Goal: Communication & Community: Answer question/provide support

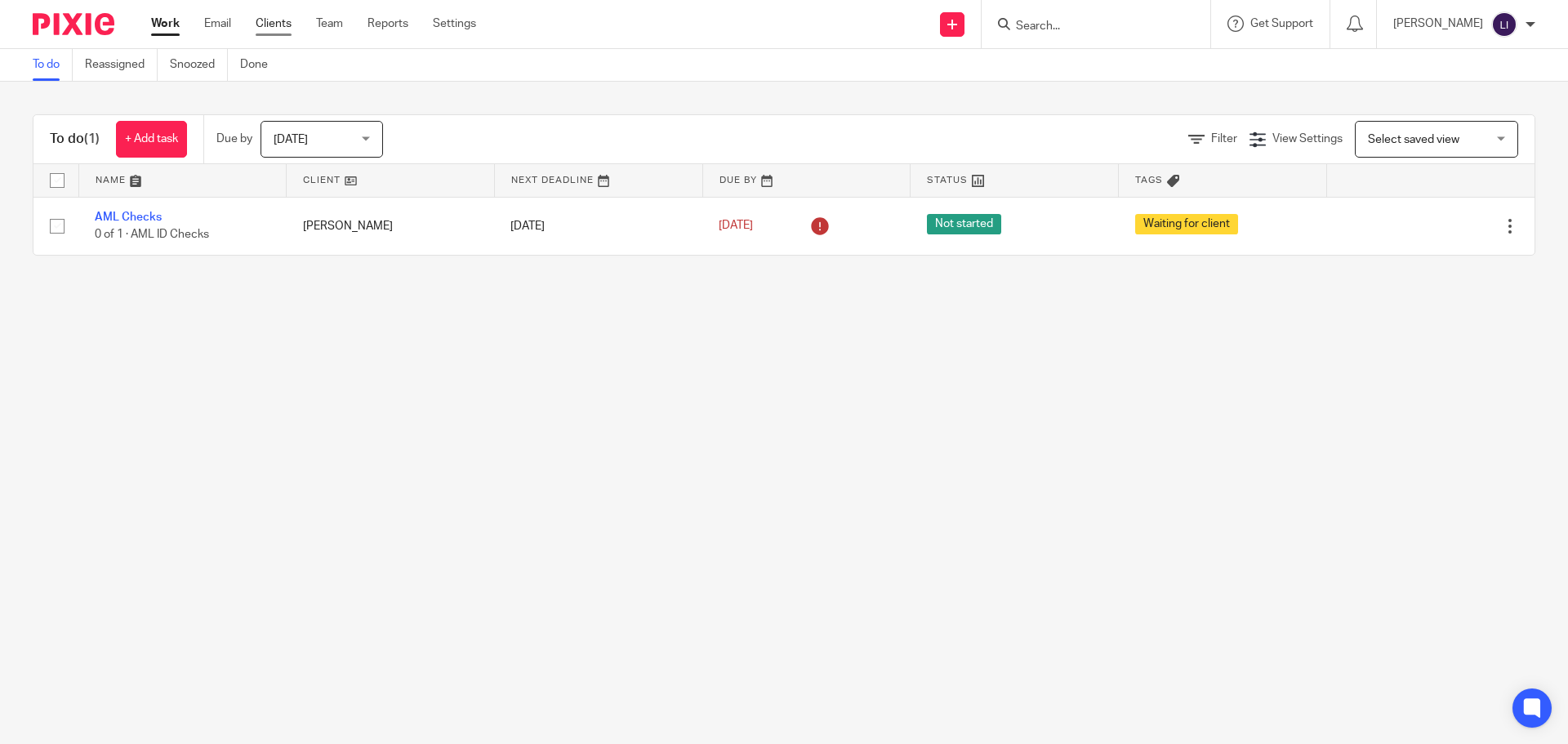
click at [281, 25] on link "Clients" at bounding box center [273, 23] width 36 height 16
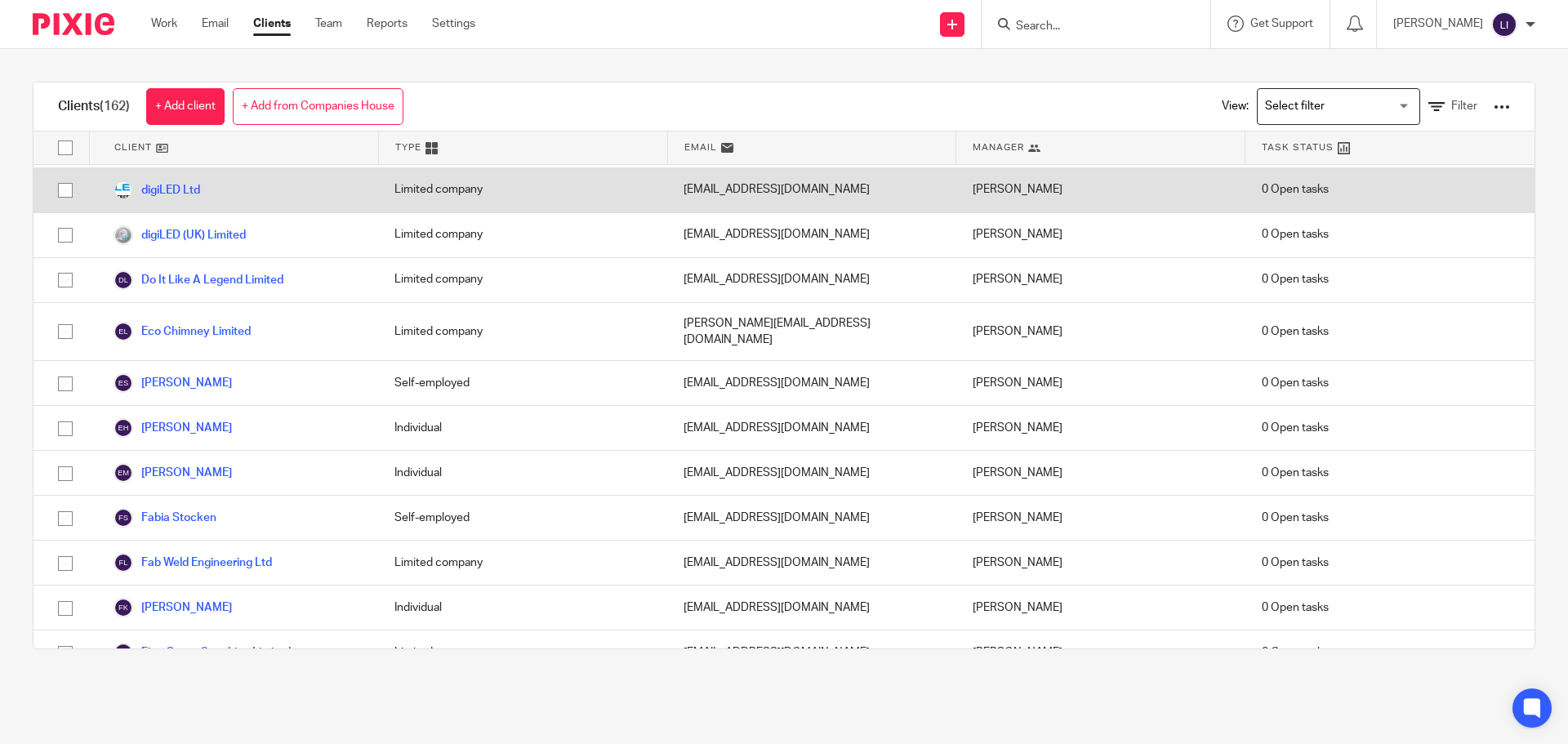
scroll to position [1961, 0]
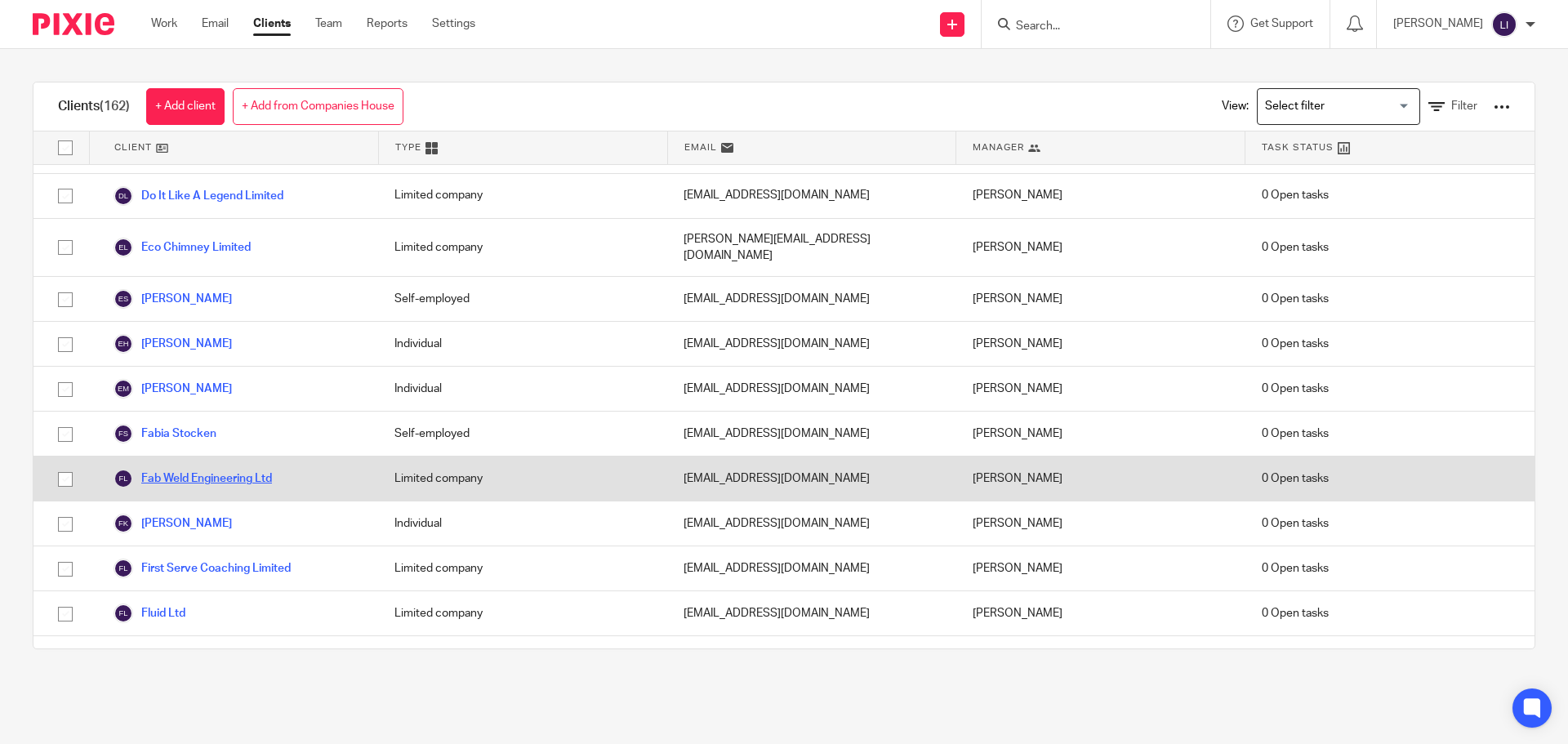
click at [193, 469] on link "Fab Weld Engineering Ltd" at bounding box center [192, 478] width 159 height 20
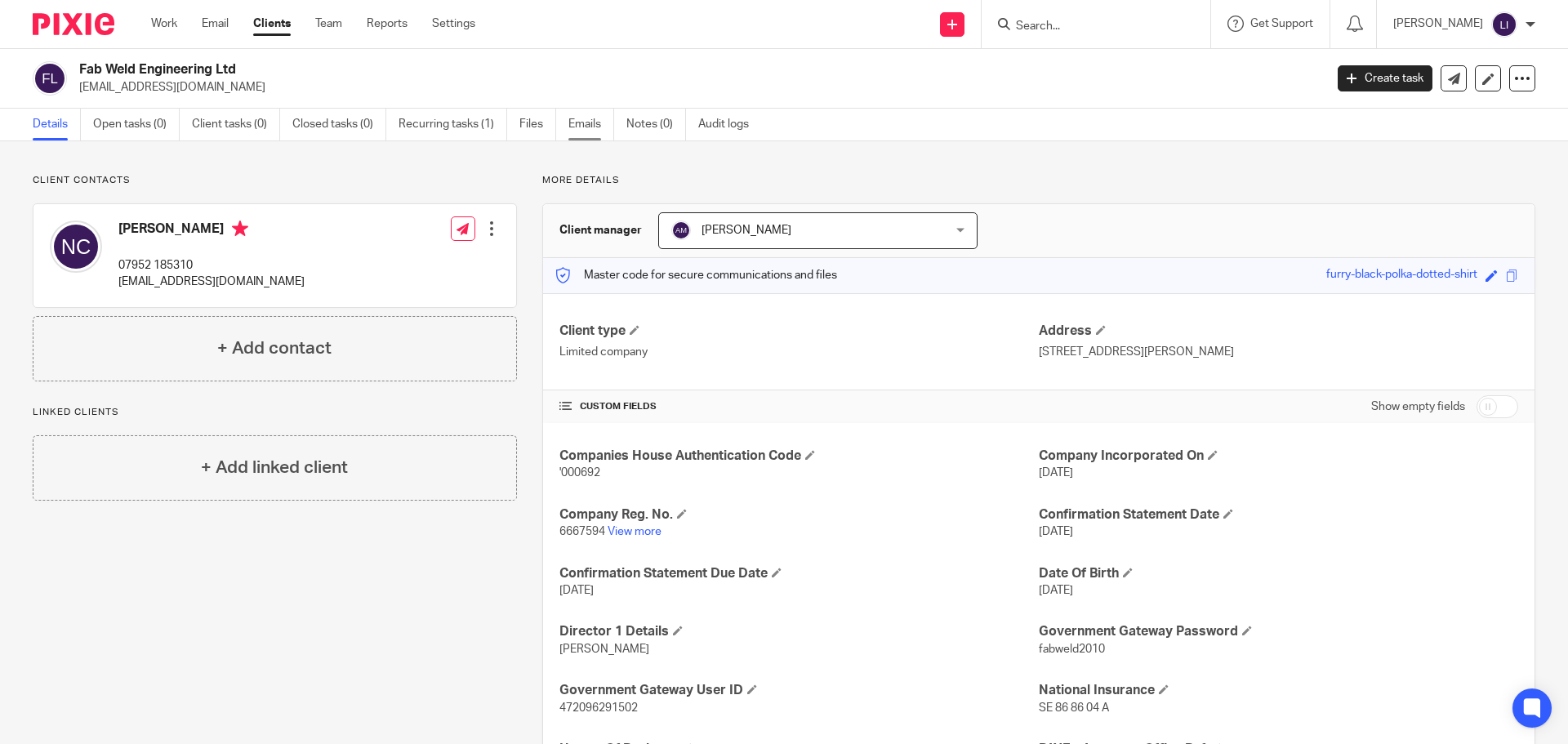
click at [584, 121] on link "Emails" at bounding box center [590, 124] width 45 height 32
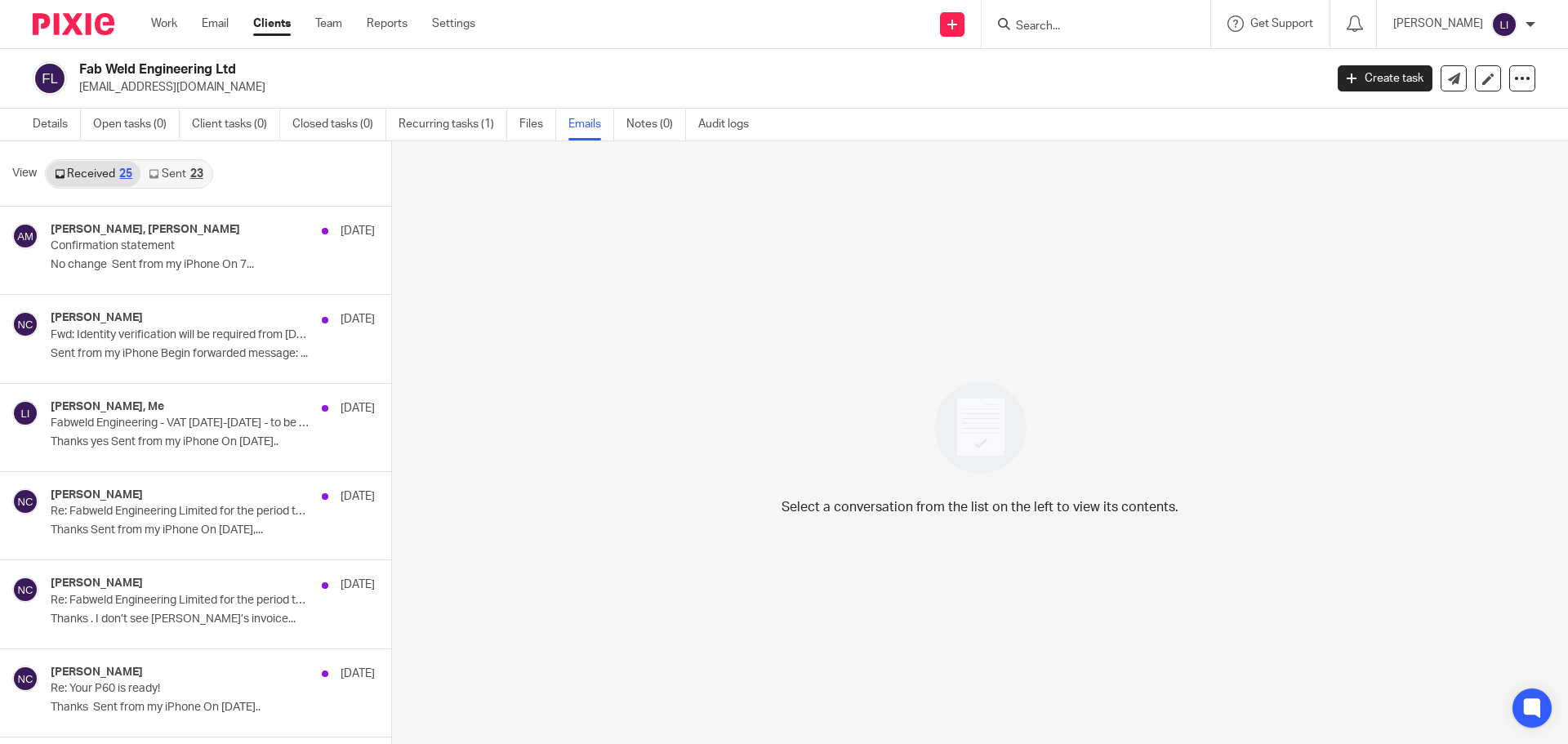
click at [176, 173] on link "Sent 23" at bounding box center [176, 174] width 70 height 27
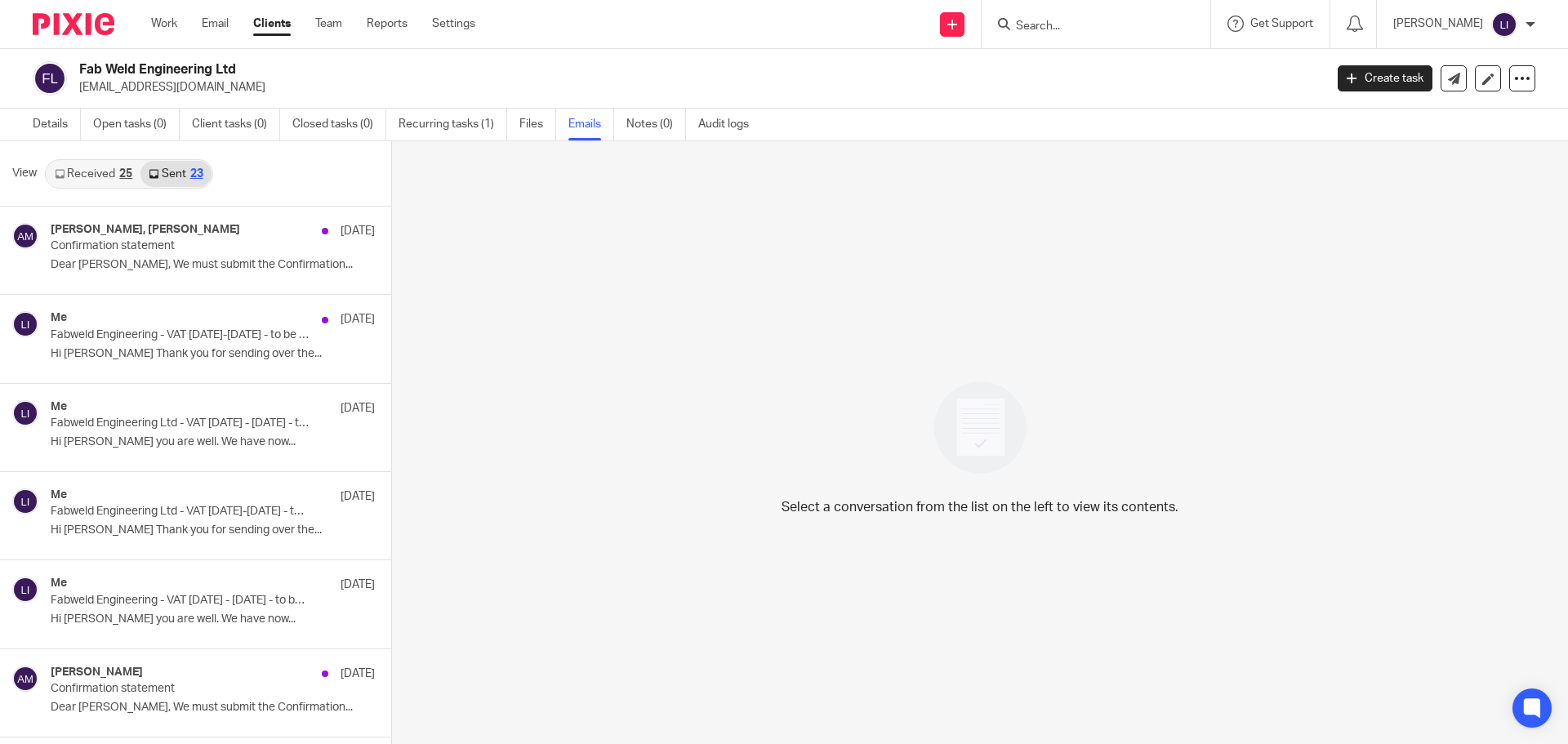
scroll to position [3, 0]
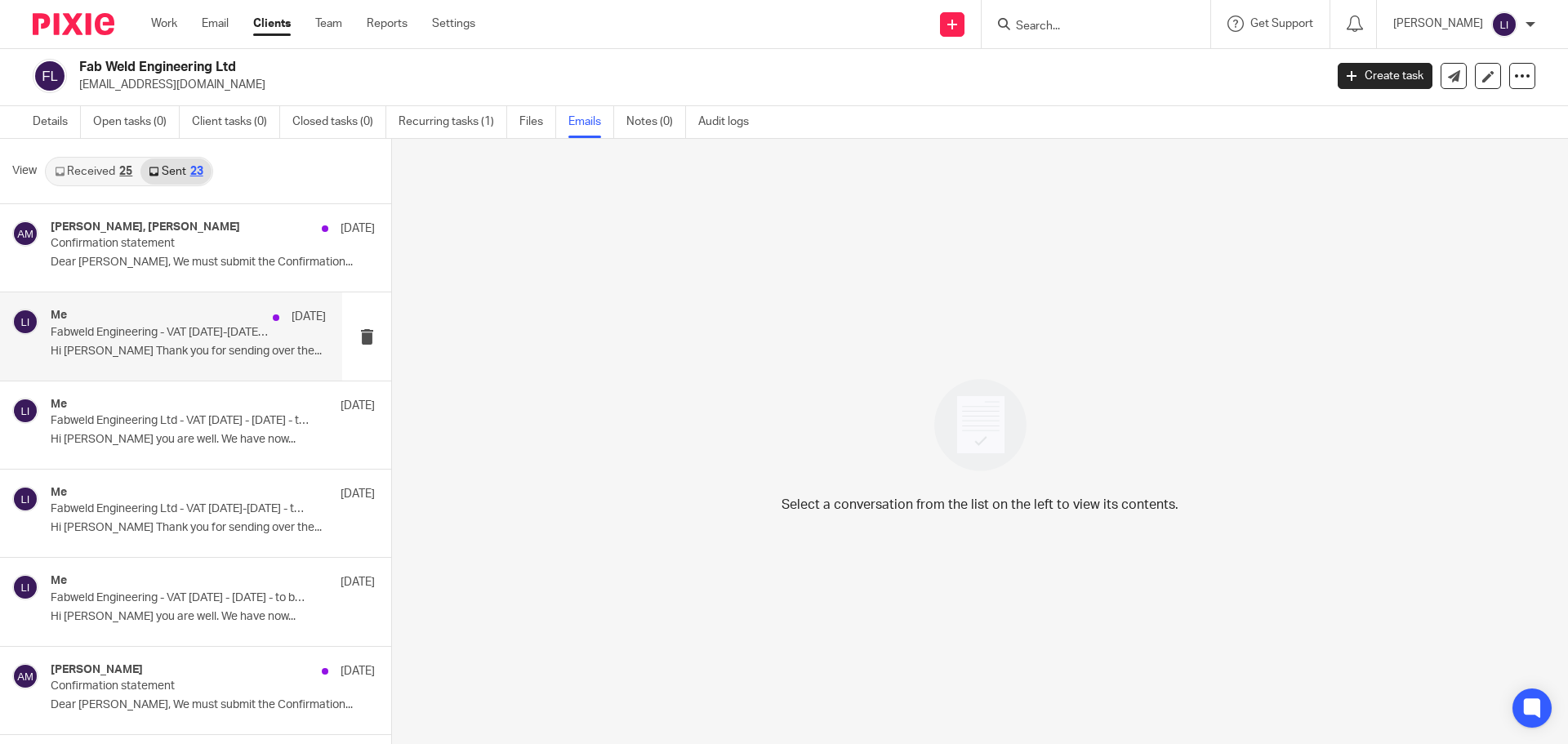
click at [177, 345] on p "Hi [PERSON_NAME] Thank you for sending over the..." at bounding box center [188, 351] width 275 height 14
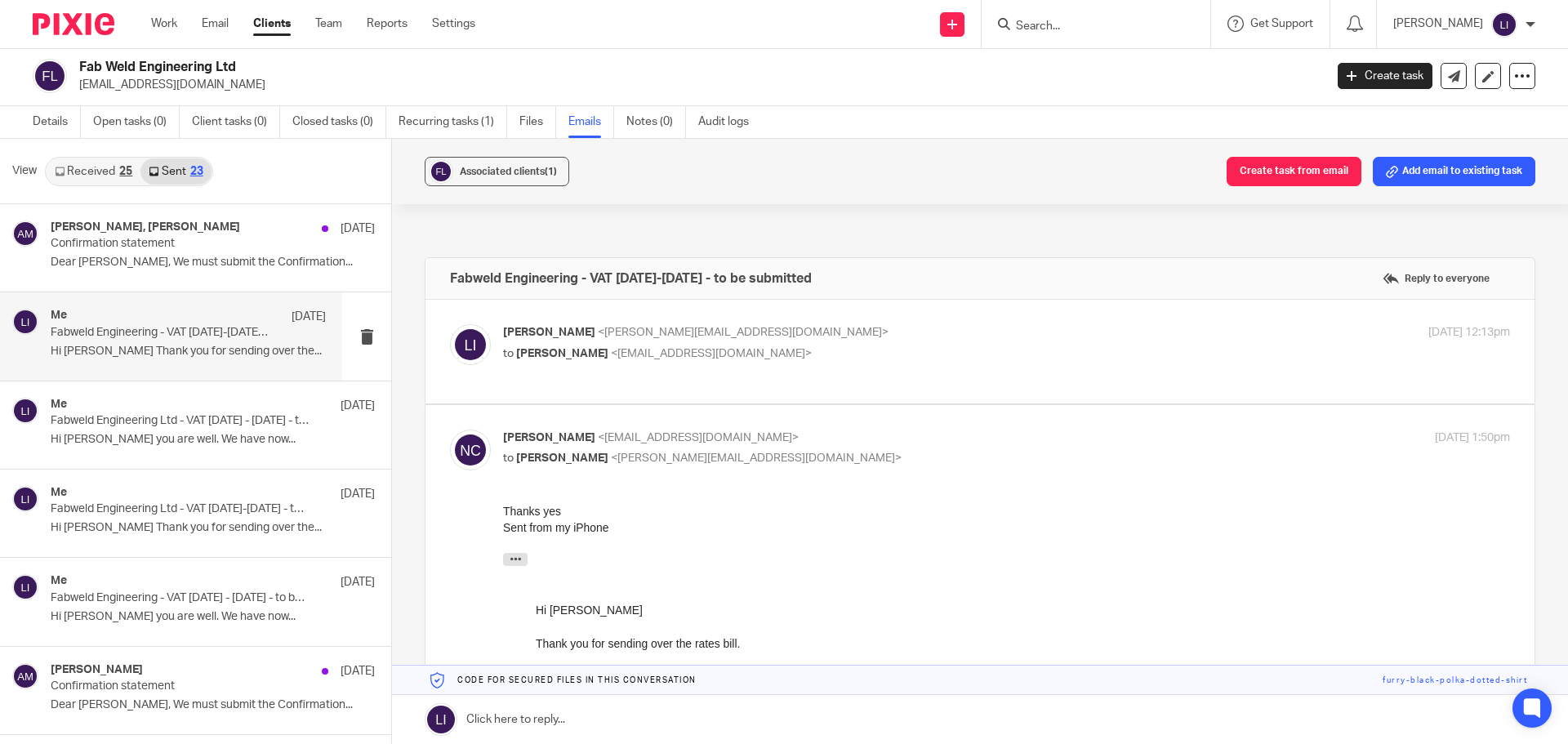
scroll to position [0, 0]
click at [755, 355] on p "to [PERSON_NAME] <[EMAIL_ADDRESS][DOMAIN_NAME]>" at bounding box center [839, 354] width 672 height 17
checkbox input "true"
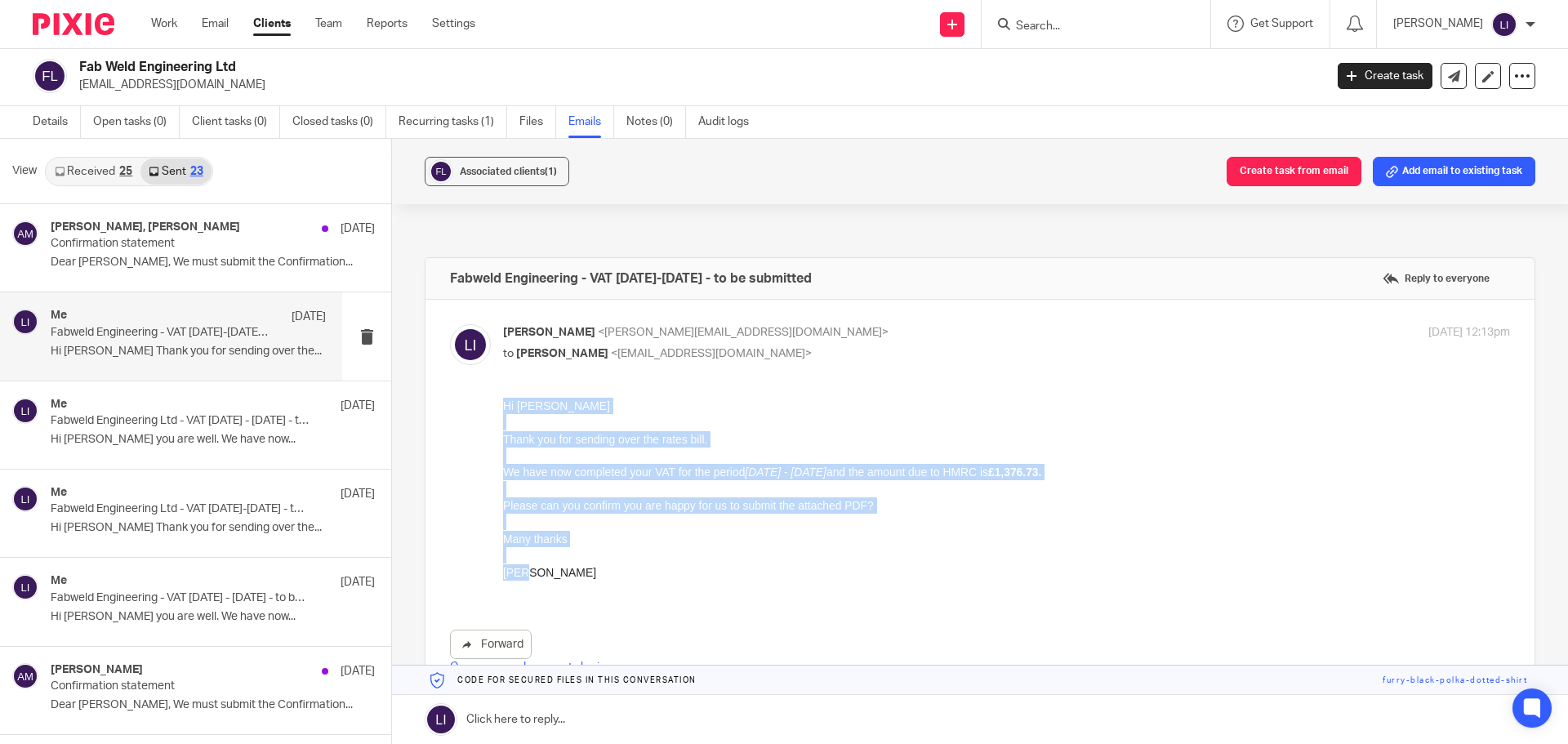
drag, startPoint x: 504, startPoint y: 407, endPoint x: 724, endPoint y: 575, distance: 276.8
click at [724, 575] on div "Hi [PERSON_NAME] Thank you for sending over the rates bill. We have now complet…" at bounding box center [1006, 497] width 1007 height 200
copy div "Hi [PERSON_NAME] Thank you for sending over the rates bill. We have now complet…"
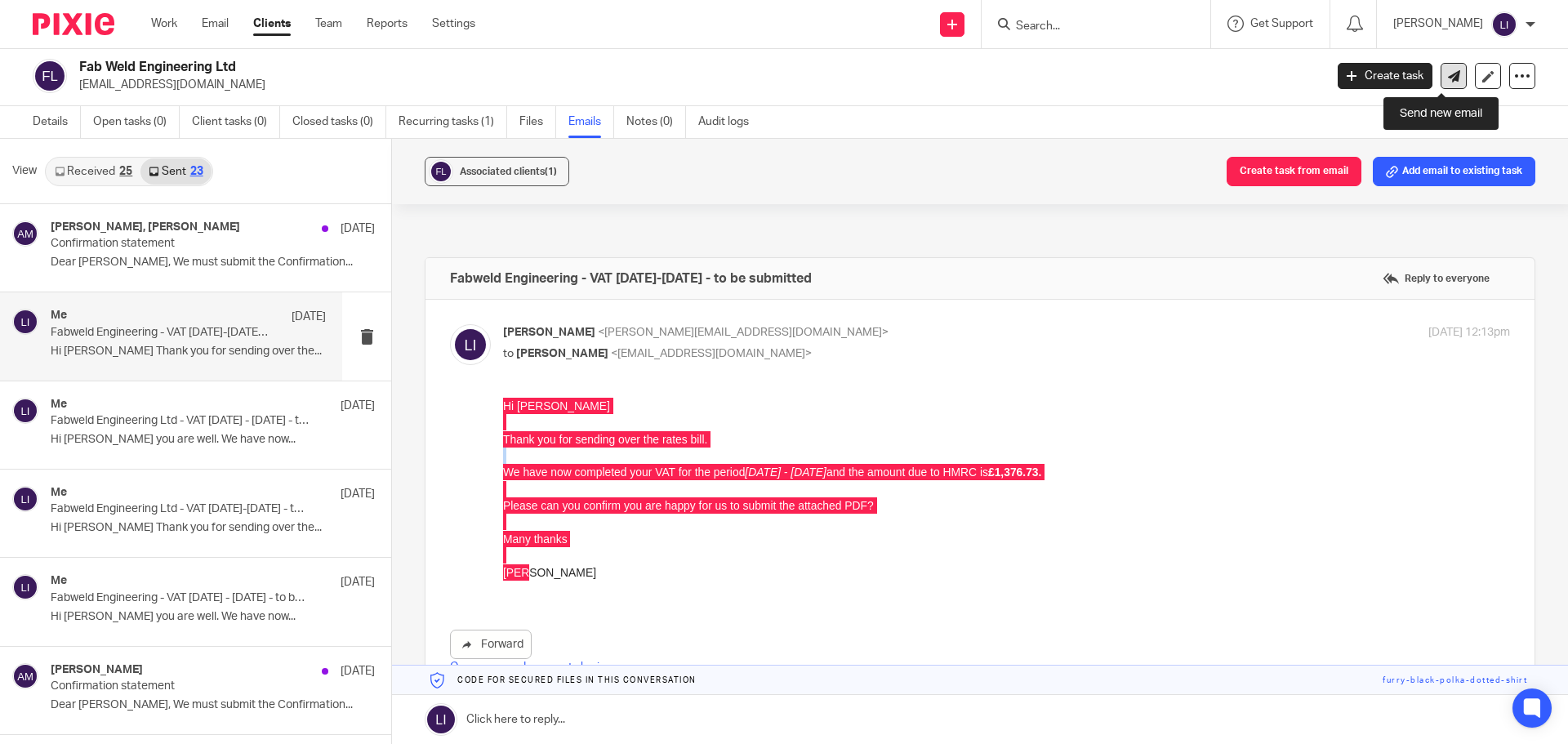
click at [1448, 78] on icon at bounding box center [1454, 76] width 12 height 12
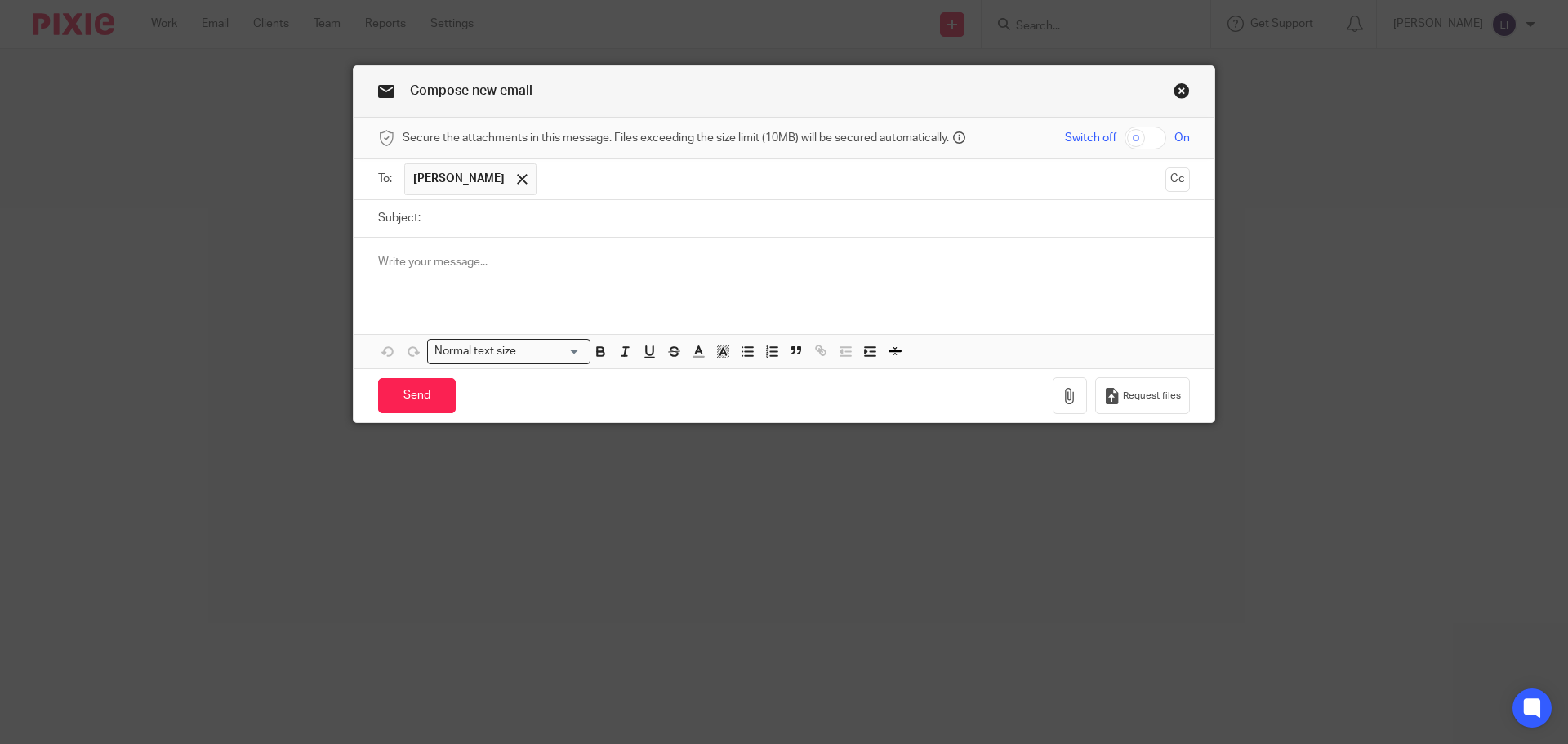
click at [426, 254] on p at bounding box center [783, 261] width 811 height 16
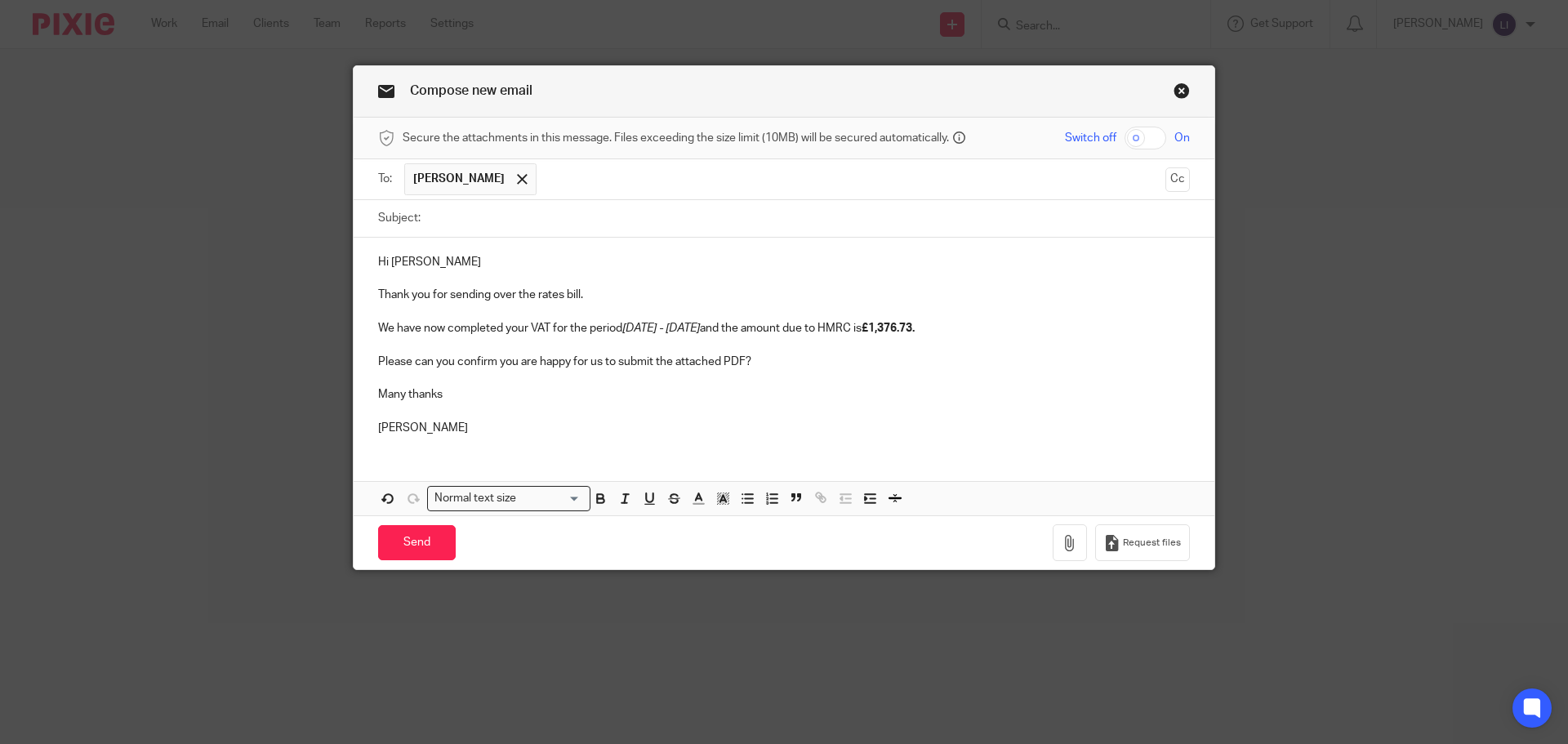
click at [445, 273] on p at bounding box center [783, 279] width 811 height 16
click at [445, 273] on p at bounding box center [783, 279] width 811 height 16
click at [445, 267] on p "Hi Norman" at bounding box center [783, 261] width 811 height 16
drag, startPoint x: 371, startPoint y: 294, endPoint x: 593, endPoint y: 295, distance: 222.0
click at [593, 295] on div "Hi Norman, Thank you for sending over the rates bill. We have now completed you…" at bounding box center [784, 343] width 861 height 211
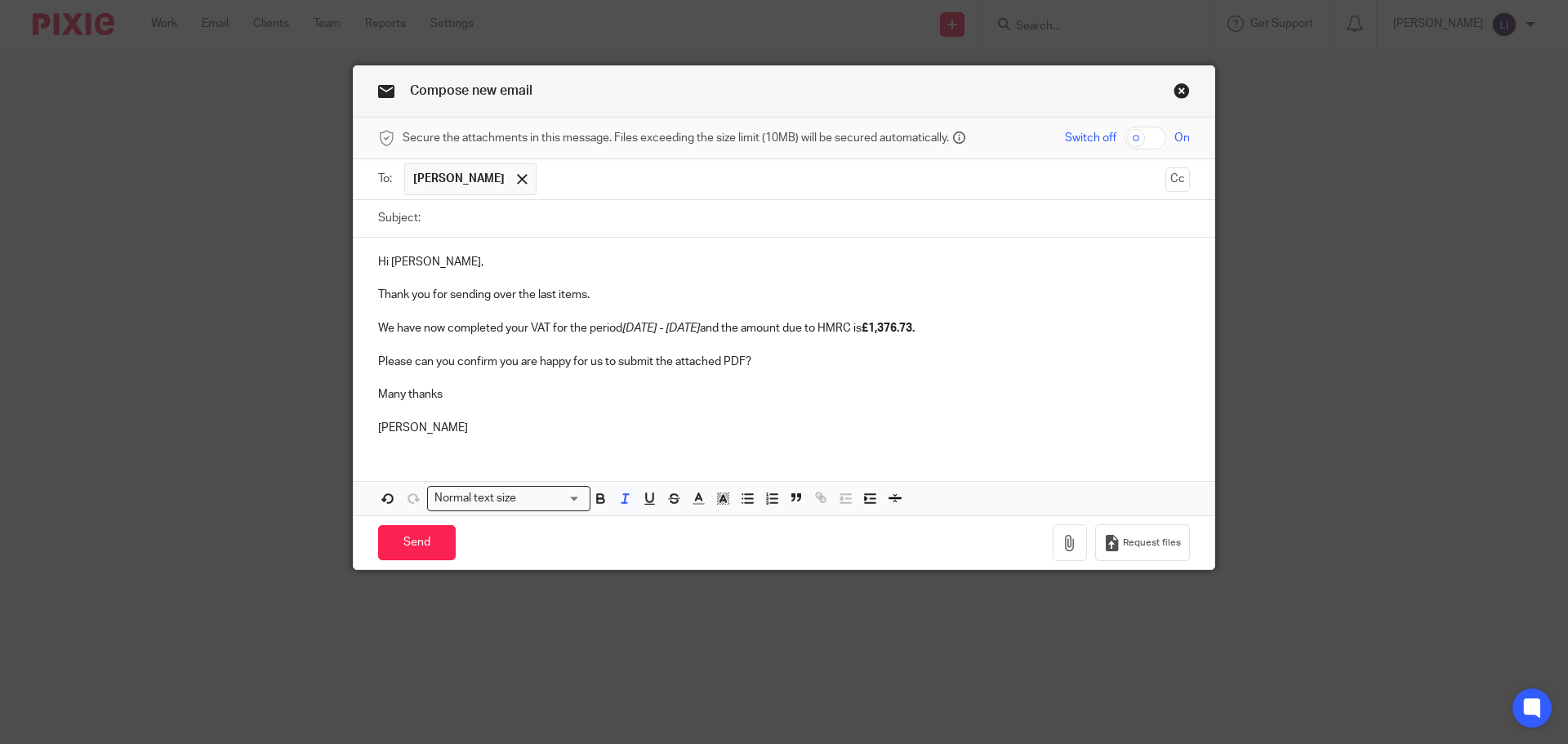
click at [647, 330] on em "01.03.25 - 31.05.25" at bounding box center [661, 328] width 78 height 11
click at [915, 330] on strong "£1,376.73." at bounding box center [889, 328] width 53 height 11
click at [879, 367] on p "Please can you confirm you are happy for us to submit the attached PDF?" at bounding box center [783, 362] width 811 height 16
click at [456, 213] on input "Subject:" at bounding box center [809, 219] width 761 height 37
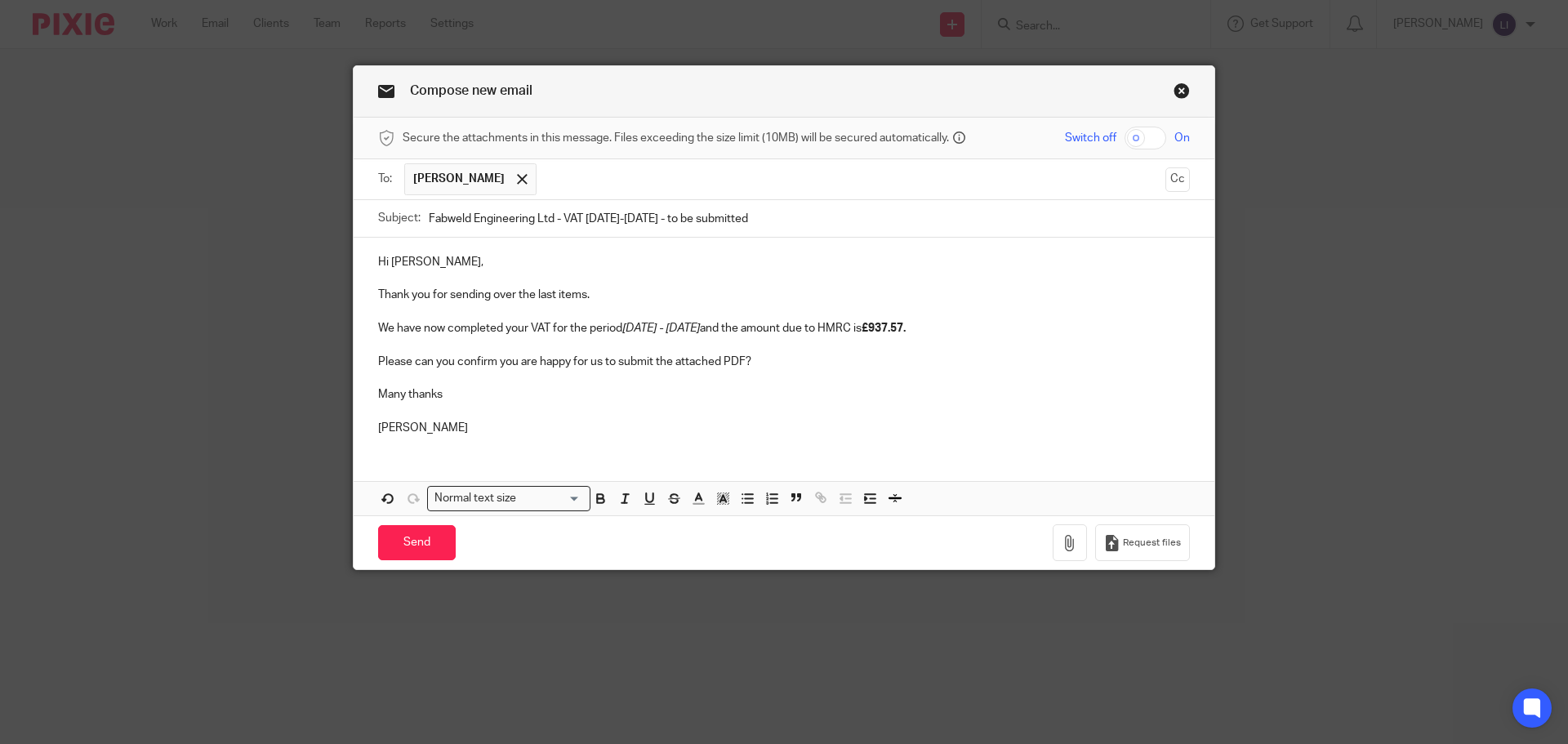
type input "Fabweld Engineering Ltd - VAT 01.06.25-31.08.25 - to be submitted"
click at [675, 288] on p "Thank you for sending over the last items." at bounding box center [783, 295] width 811 height 16
click at [1146, 140] on input "checkbox" at bounding box center [1146, 138] width 42 height 23
checkbox input "true"
click at [1062, 543] on icon "button" at bounding box center [1069, 543] width 16 height 16
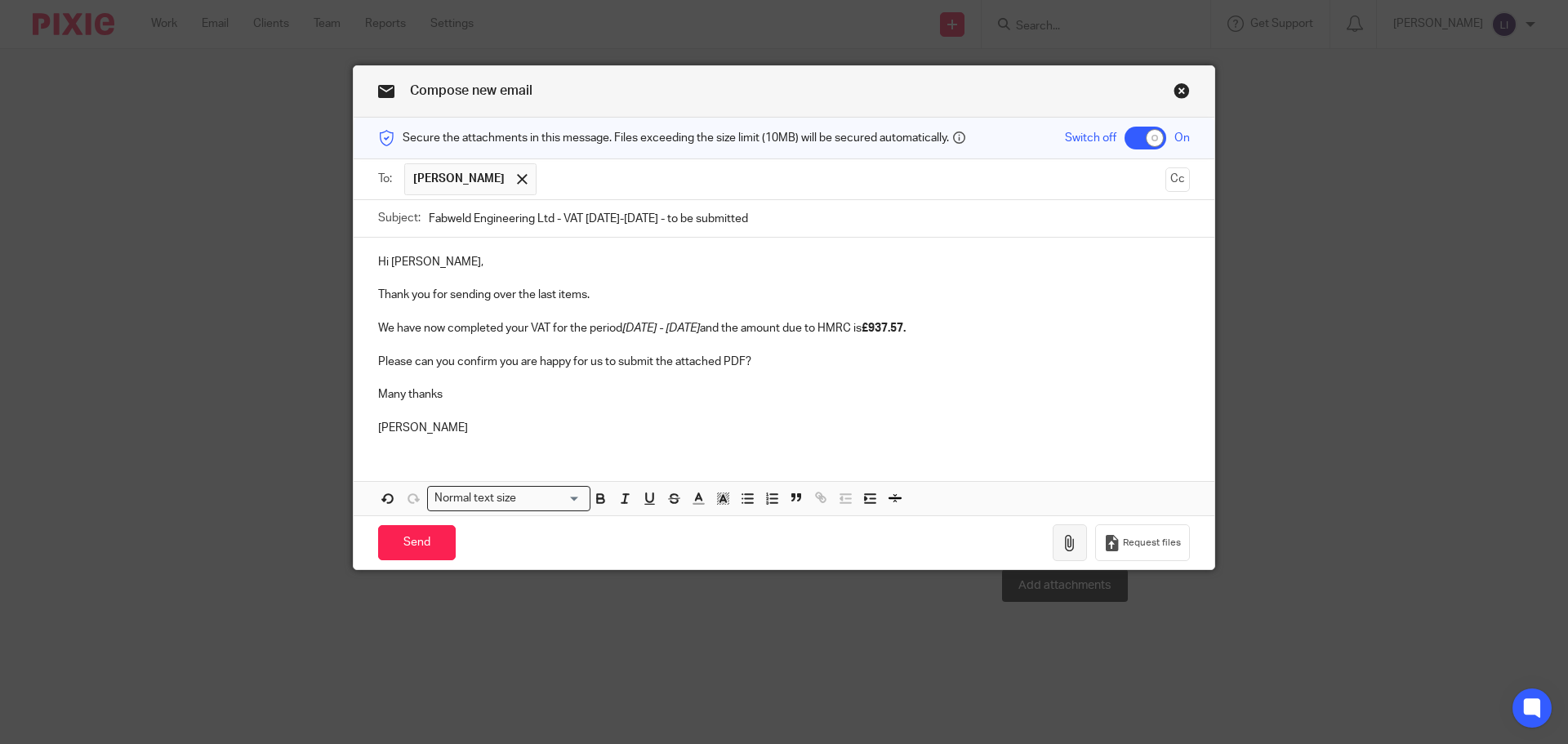
click at [1069, 543] on icon "button" at bounding box center [1069, 543] width 16 height 16
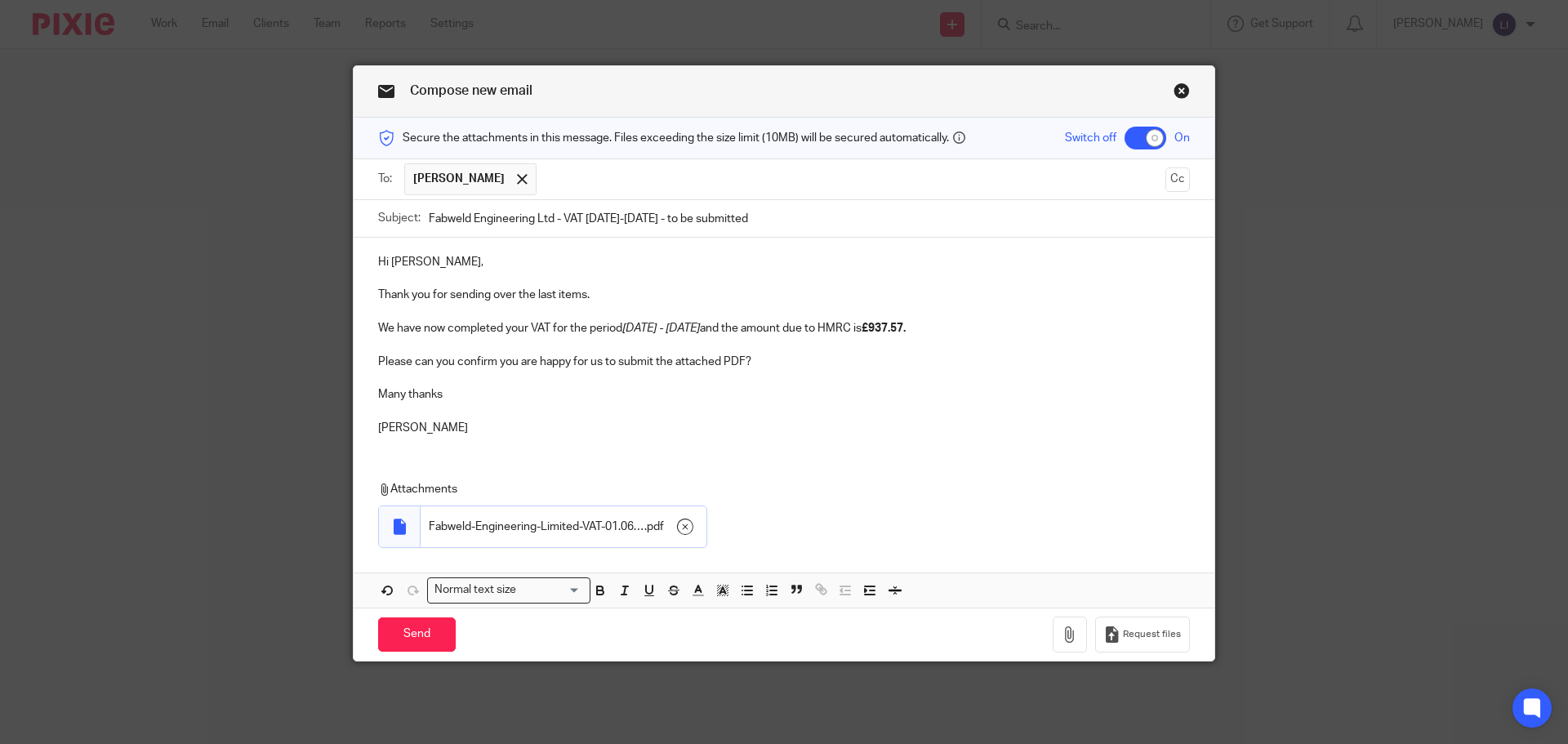
click at [786, 423] on p "[PERSON_NAME]" at bounding box center [783, 428] width 811 height 16
click at [552, 186] on input "text" at bounding box center [852, 179] width 613 height 32
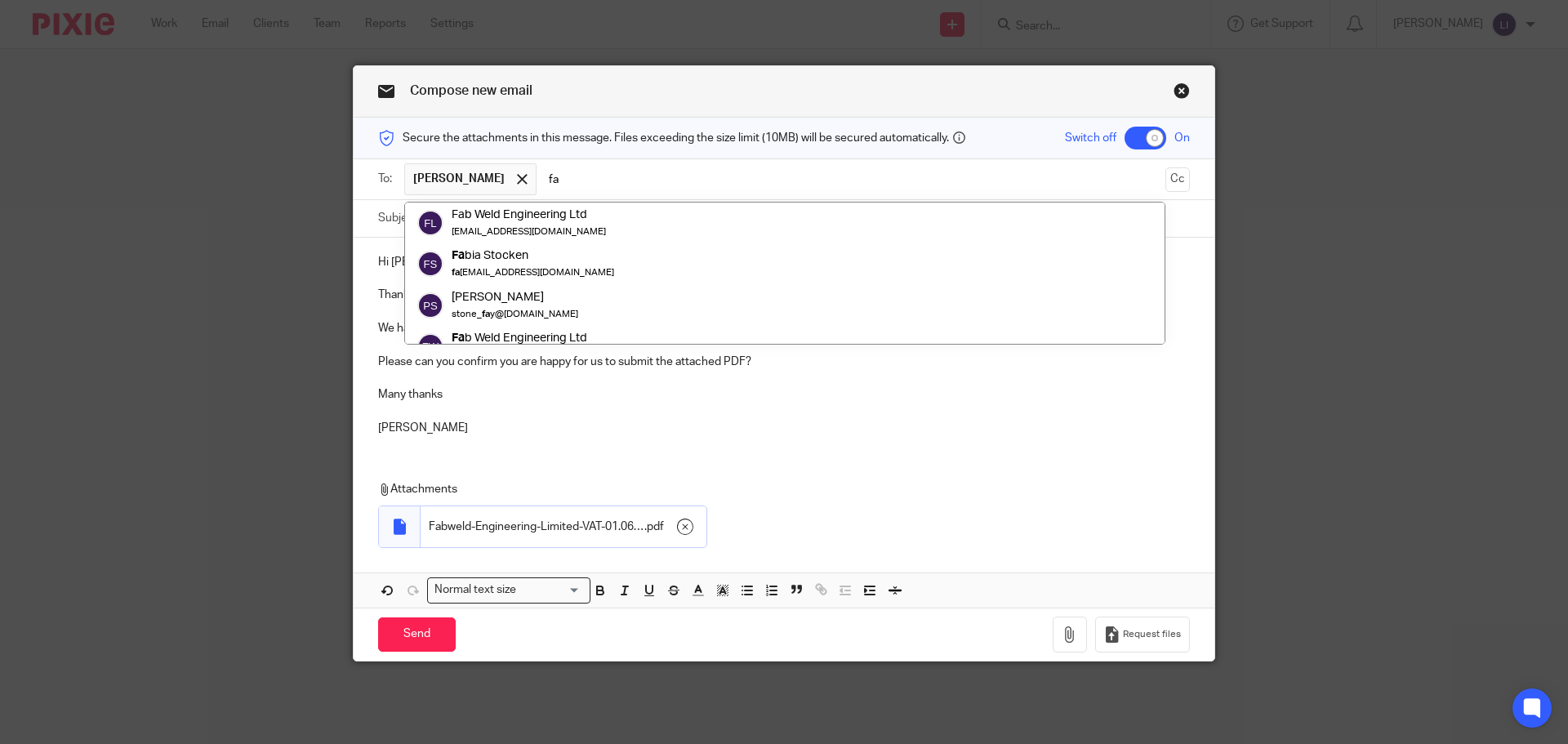
type input "f"
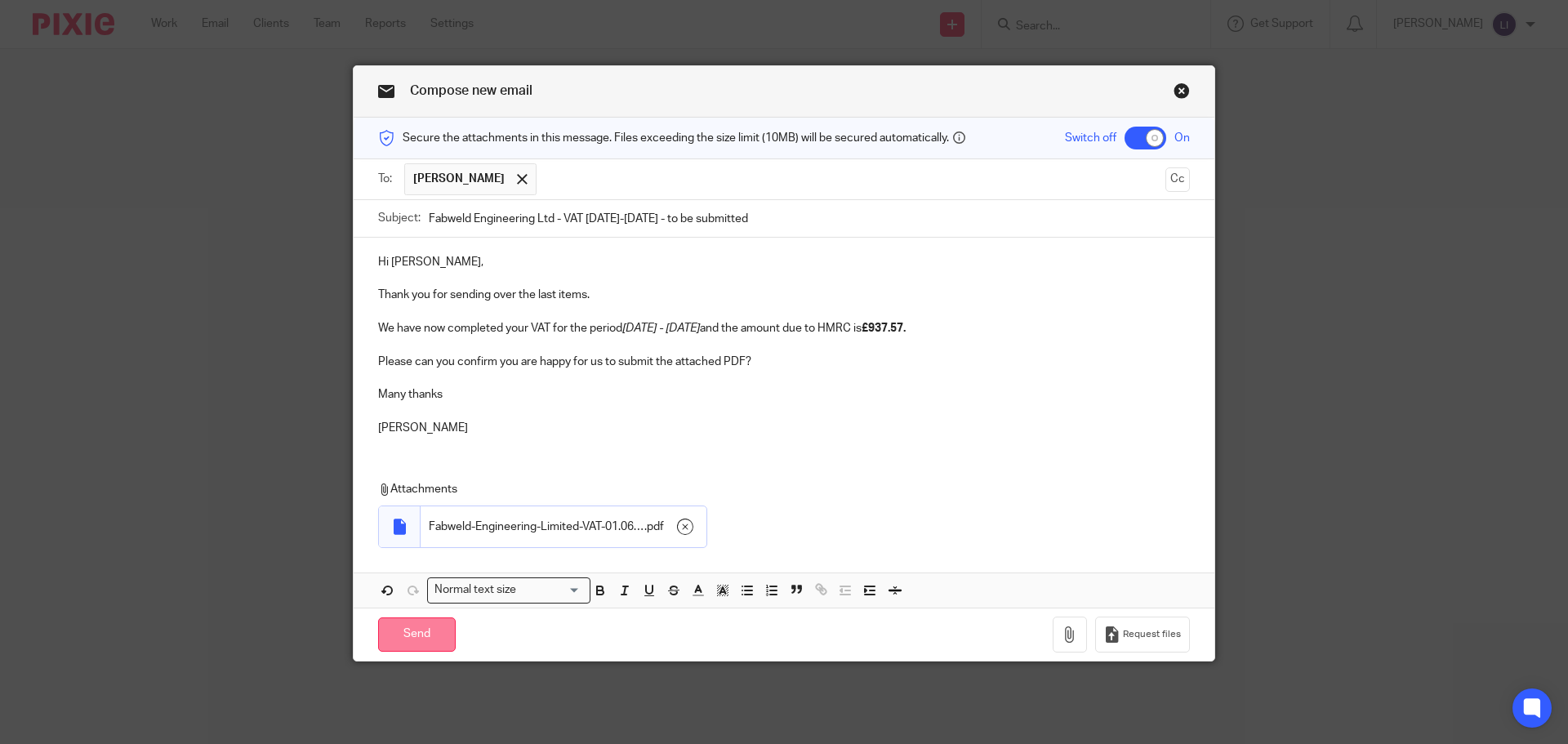
click at [404, 633] on input "Send" at bounding box center [416, 635] width 78 height 35
